Goal: Navigation & Orientation: Find specific page/section

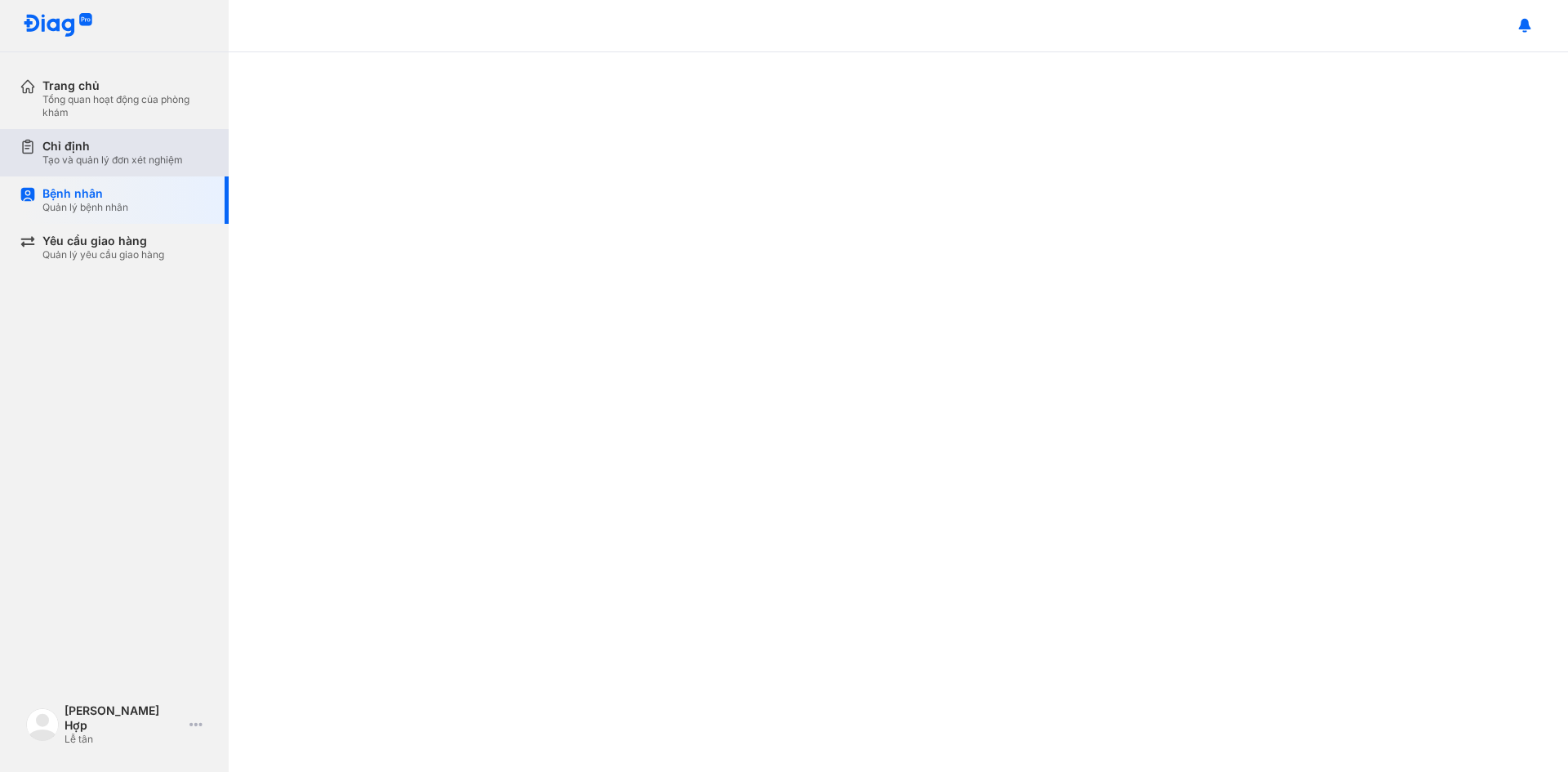
click at [152, 154] on div "Tạo và quản lý đơn xét nghiệm" at bounding box center [113, 160] width 140 height 13
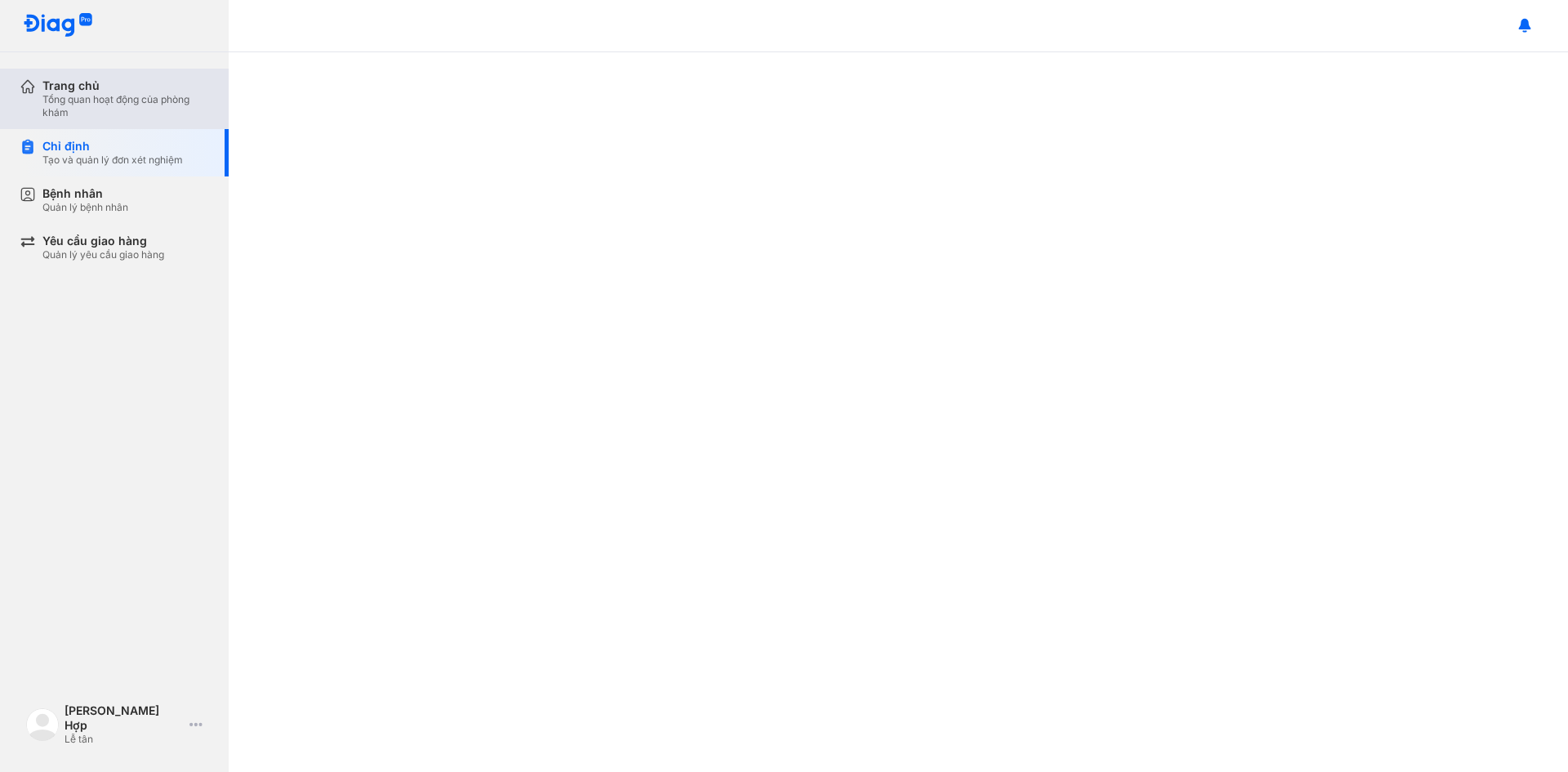
click at [85, 85] on div "Trang chủ" at bounding box center [126, 86] width 166 height 15
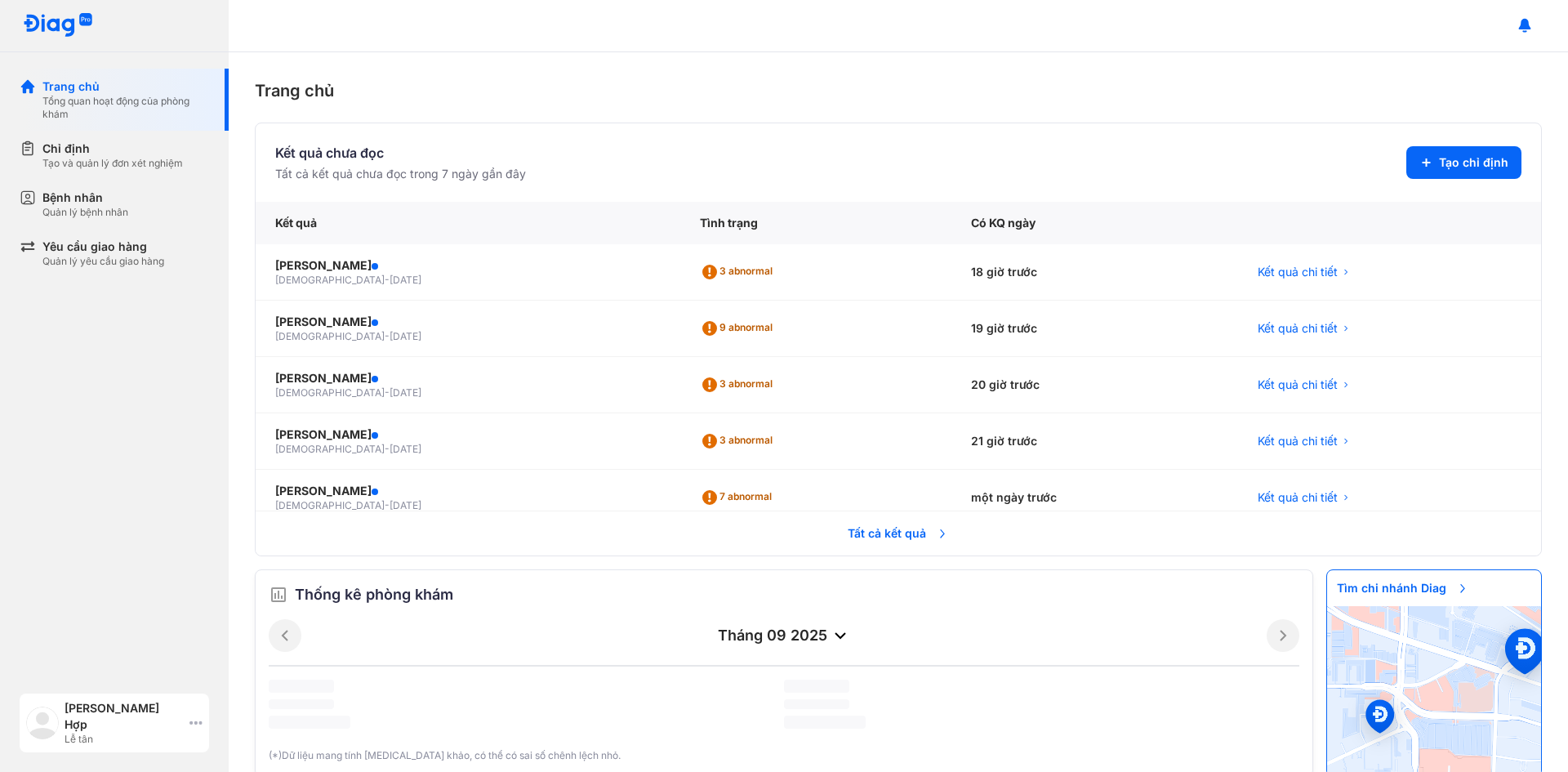
click at [200, 725] on icon at bounding box center [196, 723] width 13 height 13
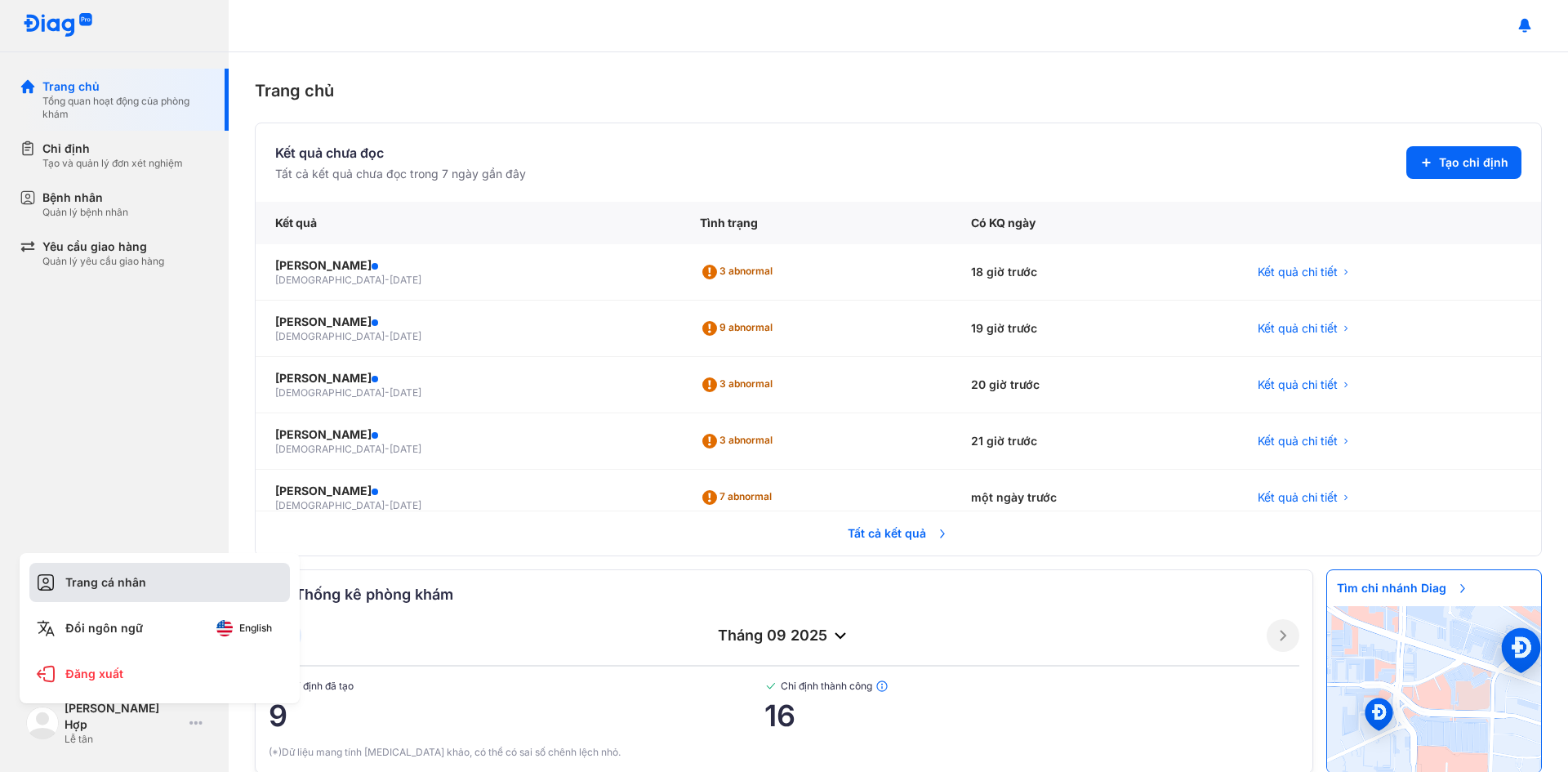
click at [151, 591] on div "Trang cá nhân" at bounding box center [159, 582] width 260 height 39
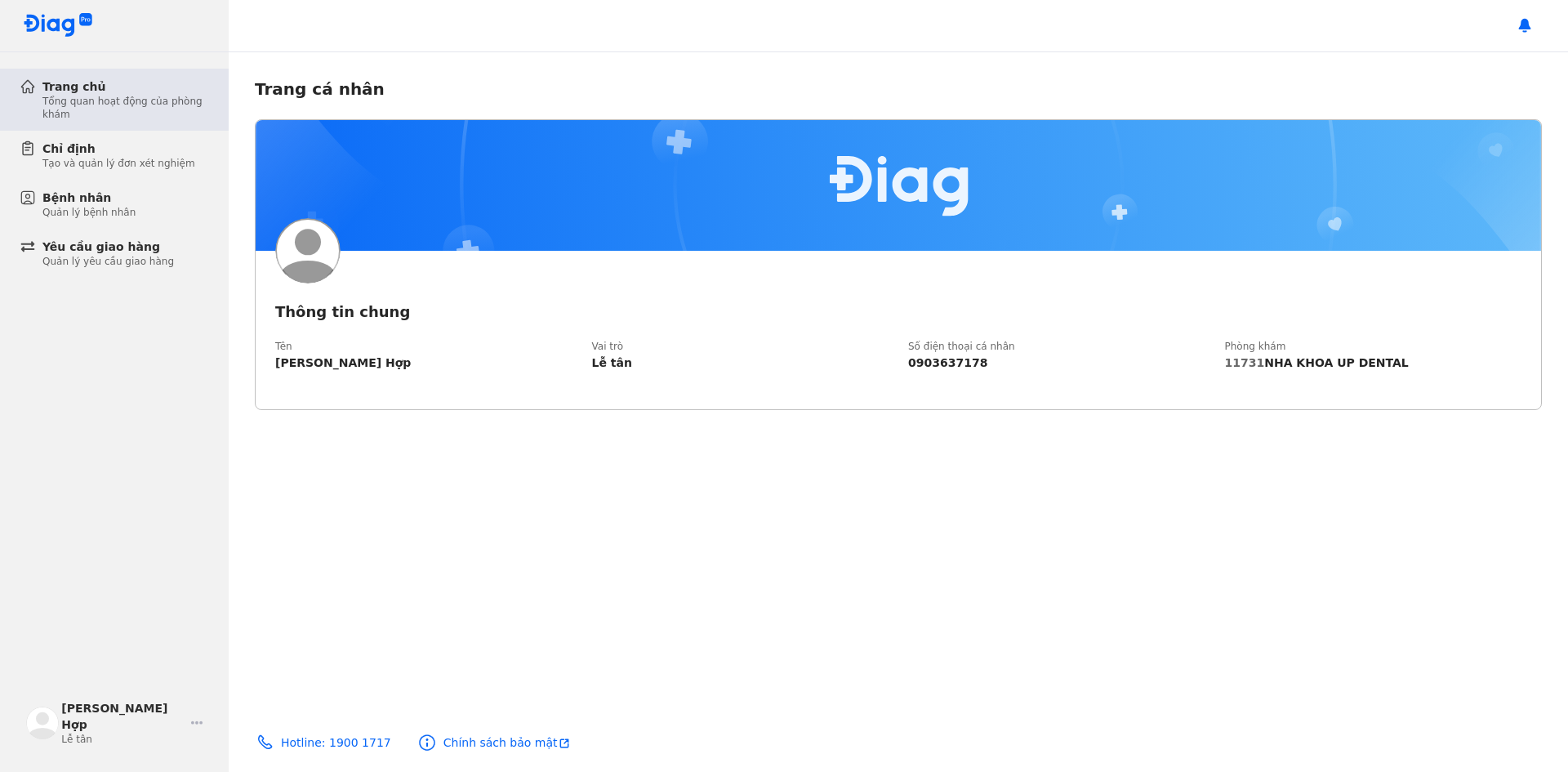
click at [64, 114] on div "Tổng quan hoạt động của phòng khám" at bounding box center [126, 108] width 166 height 26
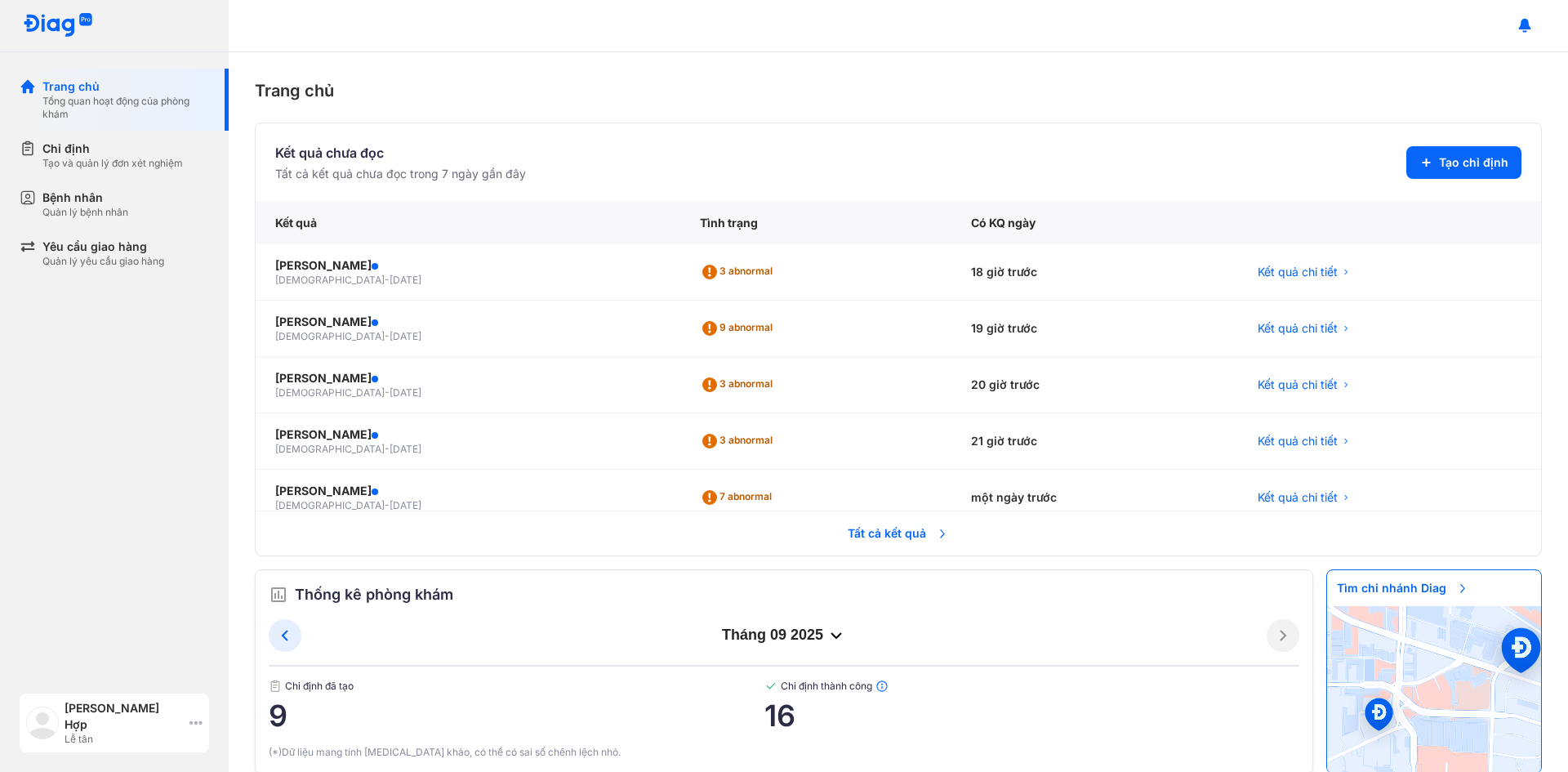
click at [193, 728] on icon at bounding box center [196, 723] width 13 height 13
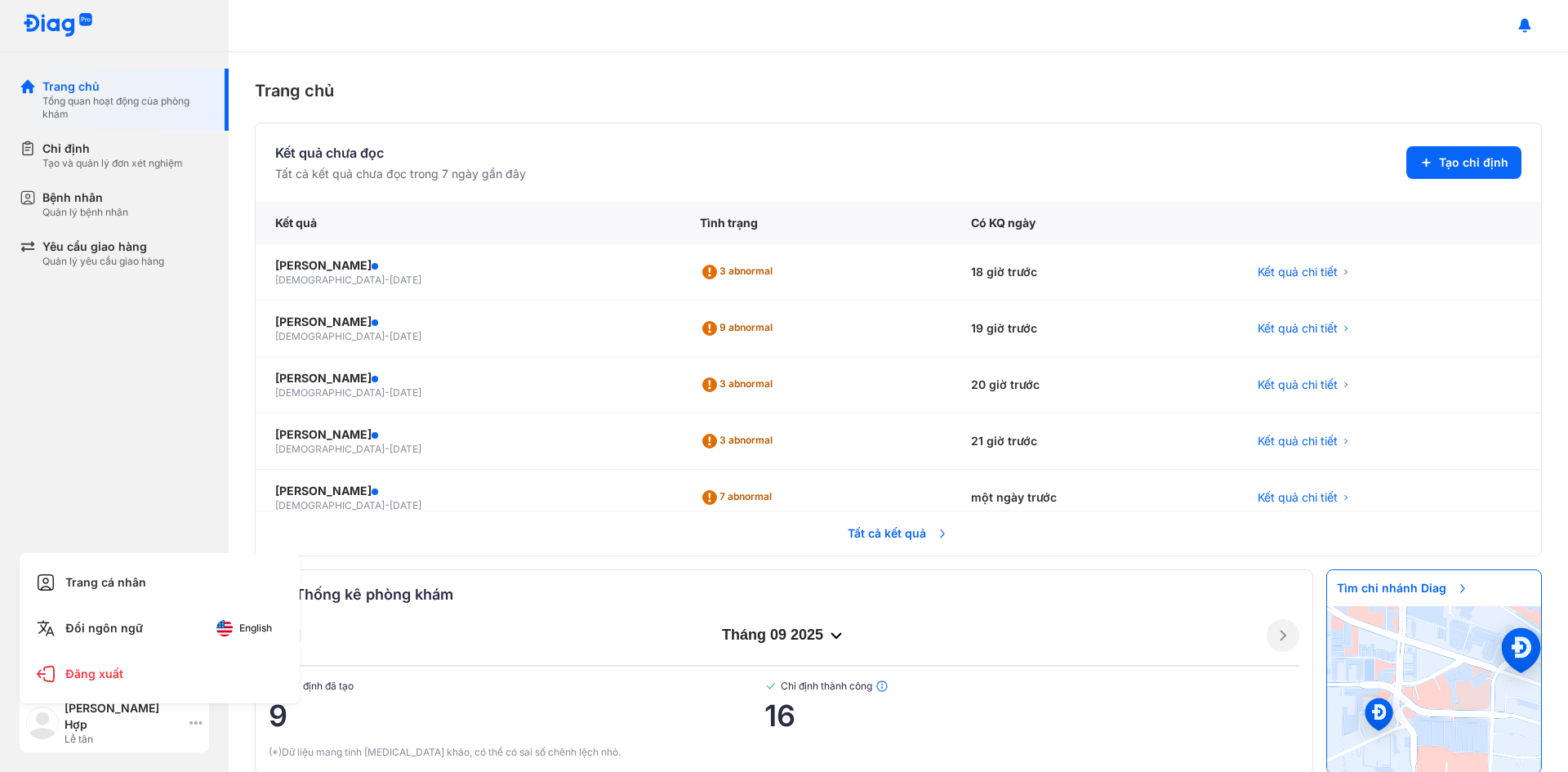
click at [92, 732] on div "Lễ tân" at bounding box center [123, 739] width 118 height 13
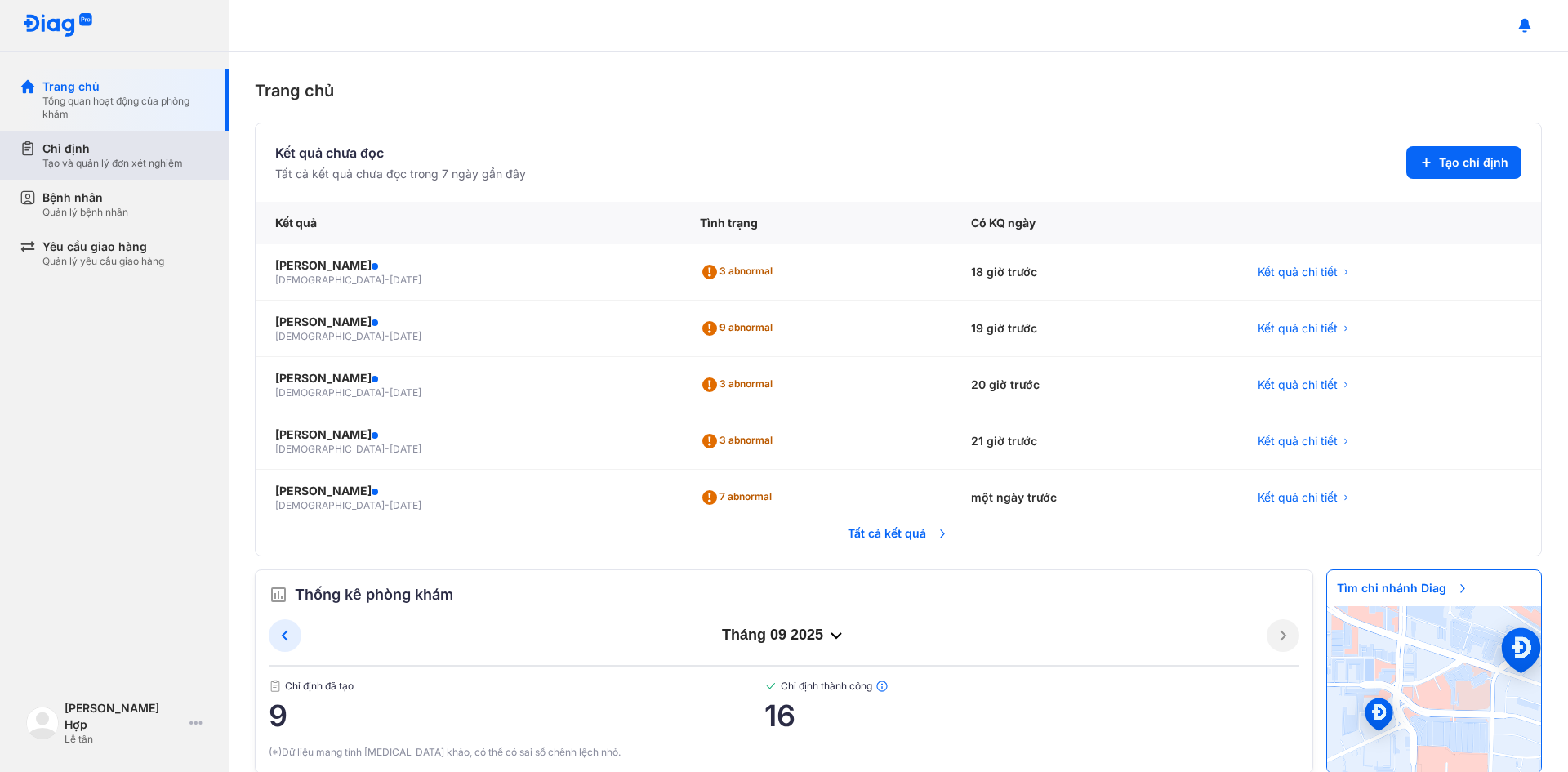
click at [106, 167] on div "Tạo và quản lý đơn xét nghiệm" at bounding box center [113, 164] width 140 height 13
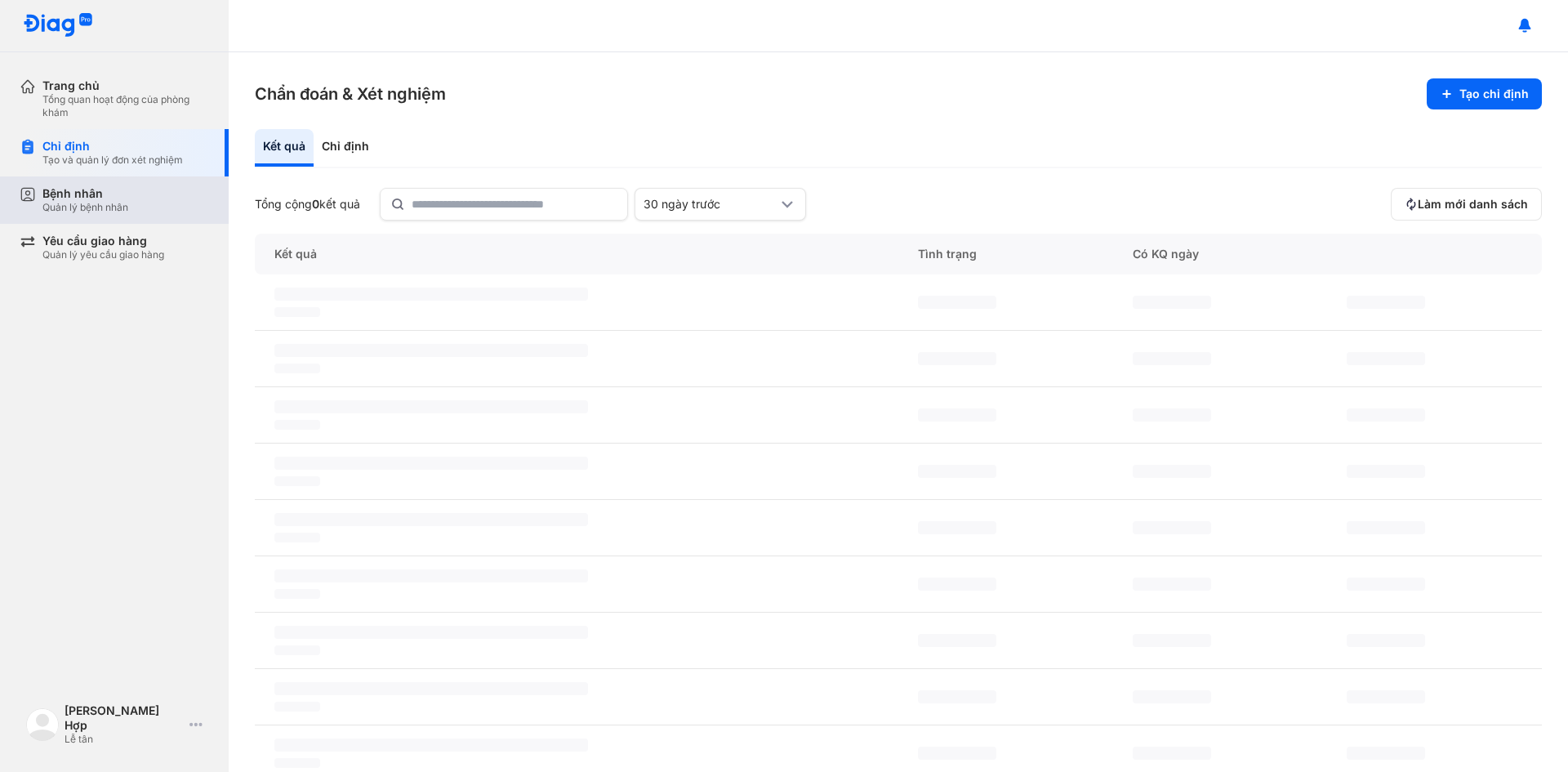
click at [77, 214] on div "Bệnh nhân Quản lý bệnh nhân" at bounding box center [124, 200] width 209 height 47
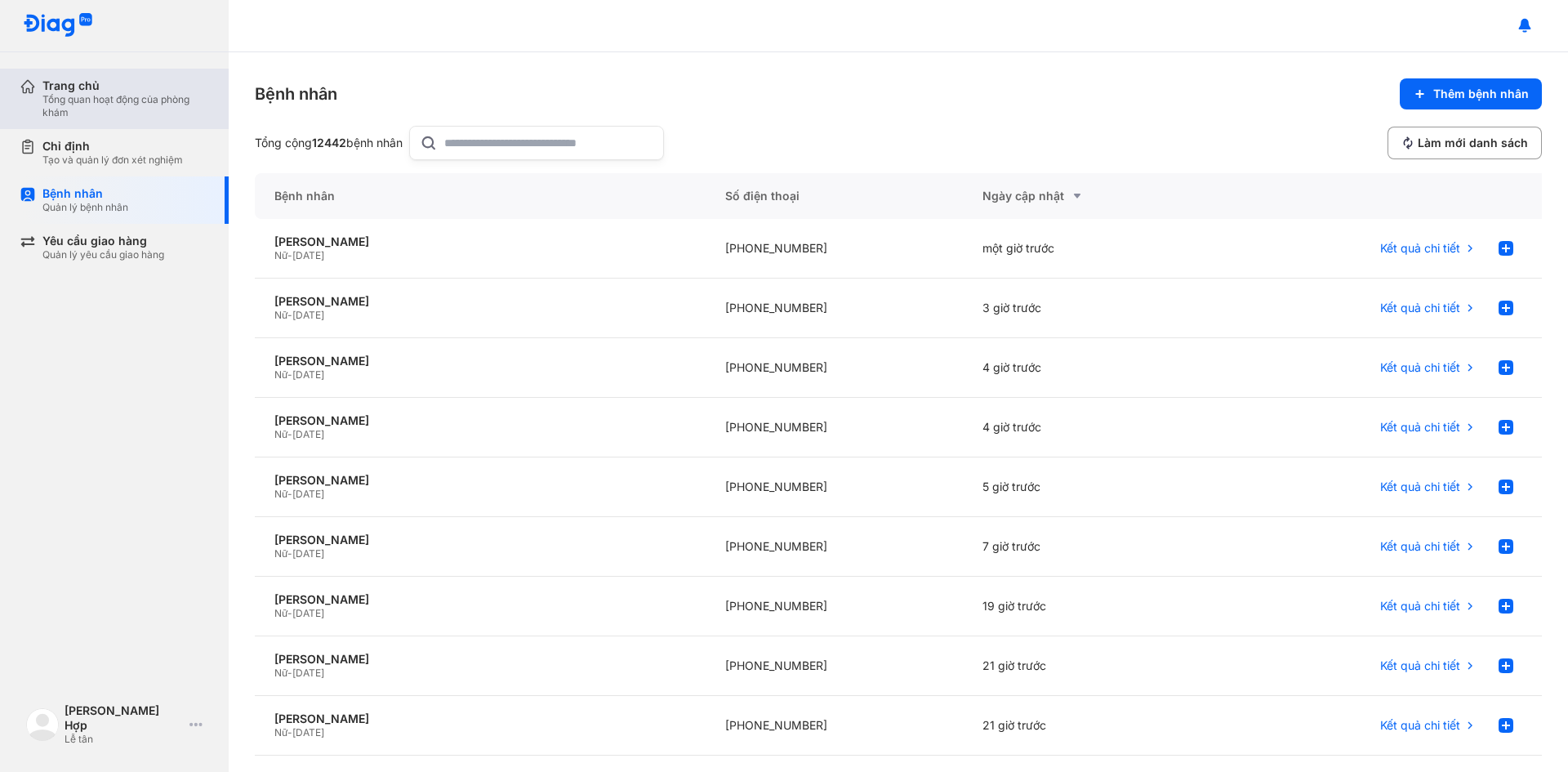
click at [94, 113] on div "Tổng quan hoạt động của phòng khám" at bounding box center [126, 106] width 166 height 26
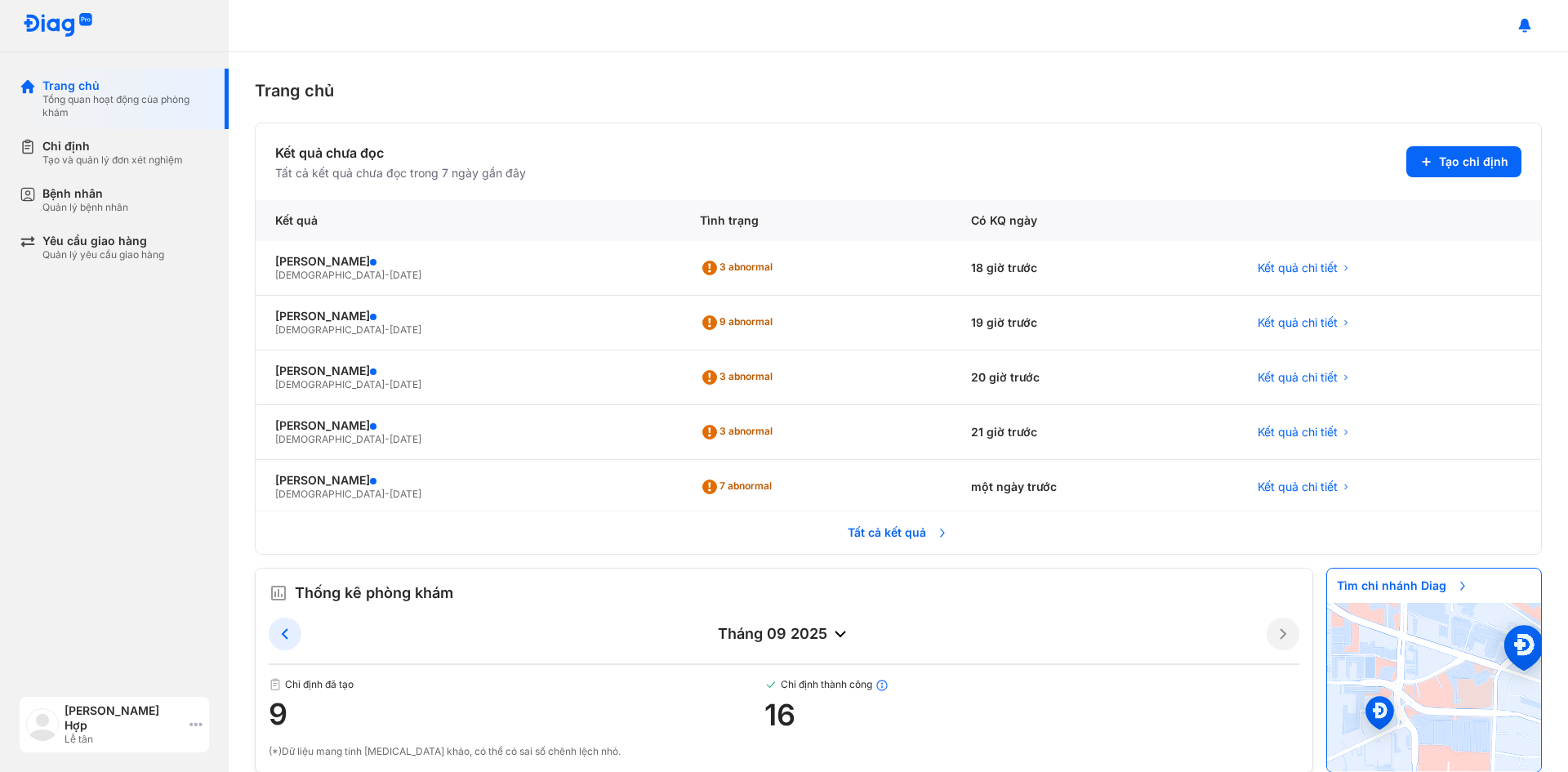
click at [197, 728] on icon at bounding box center [196, 725] width 13 height 13
